Goal: Navigation & Orientation: Find specific page/section

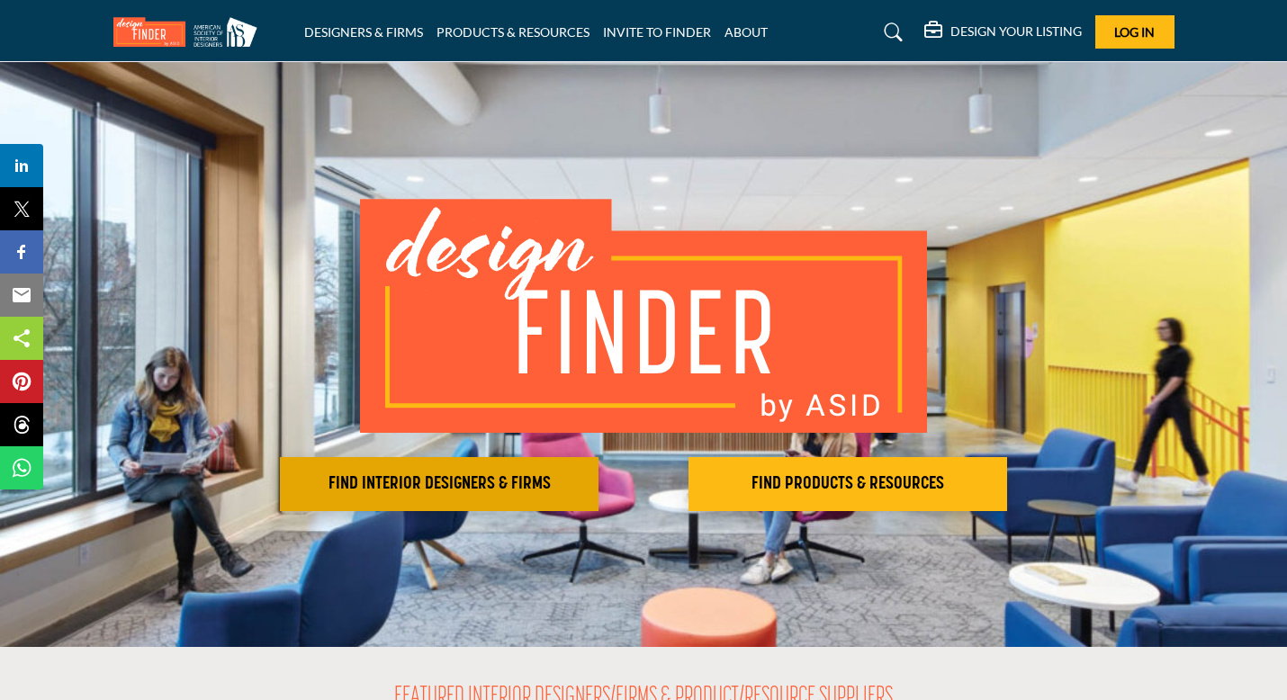
click at [564, 487] on h2 "FIND INTERIOR DESIGNERS & FIRMS" at bounding box center [439, 484] width 308 height 22
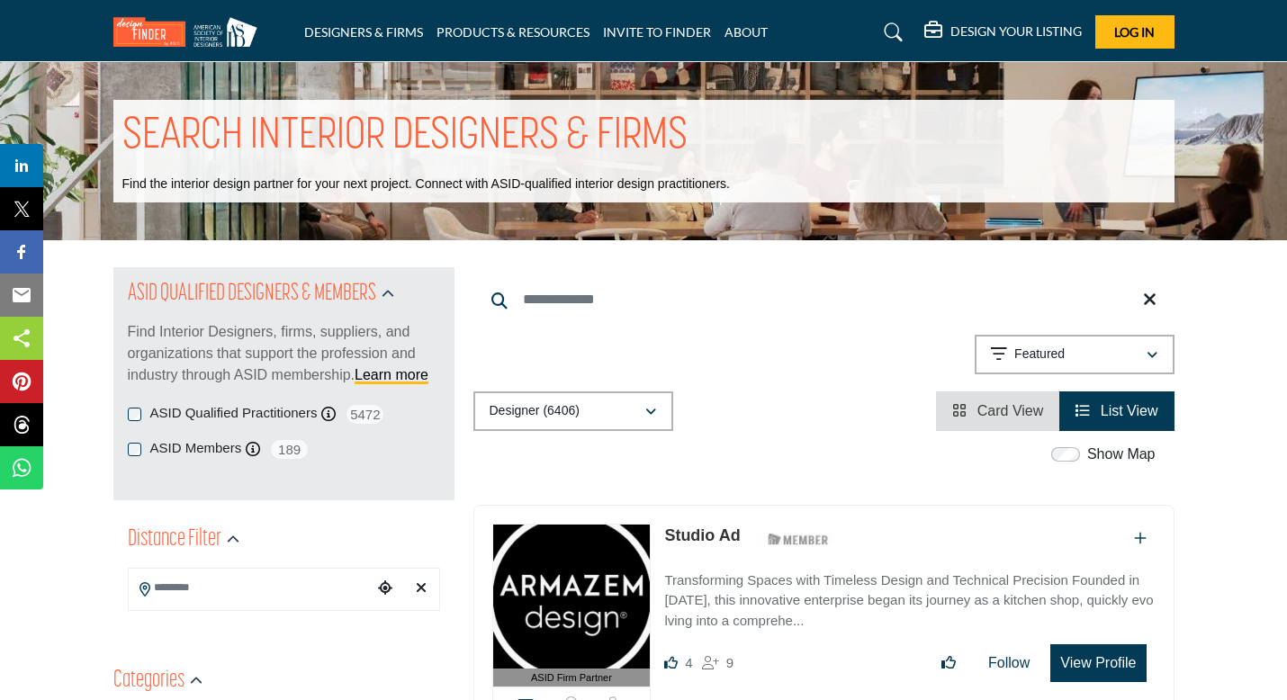
click at [769, 268] on div "Searched Term Searched Results 21" at bounding box center [823, 349] width 701 height 164
